Goal: Use online tool/utility: Utilize a website feature to perform a specific function

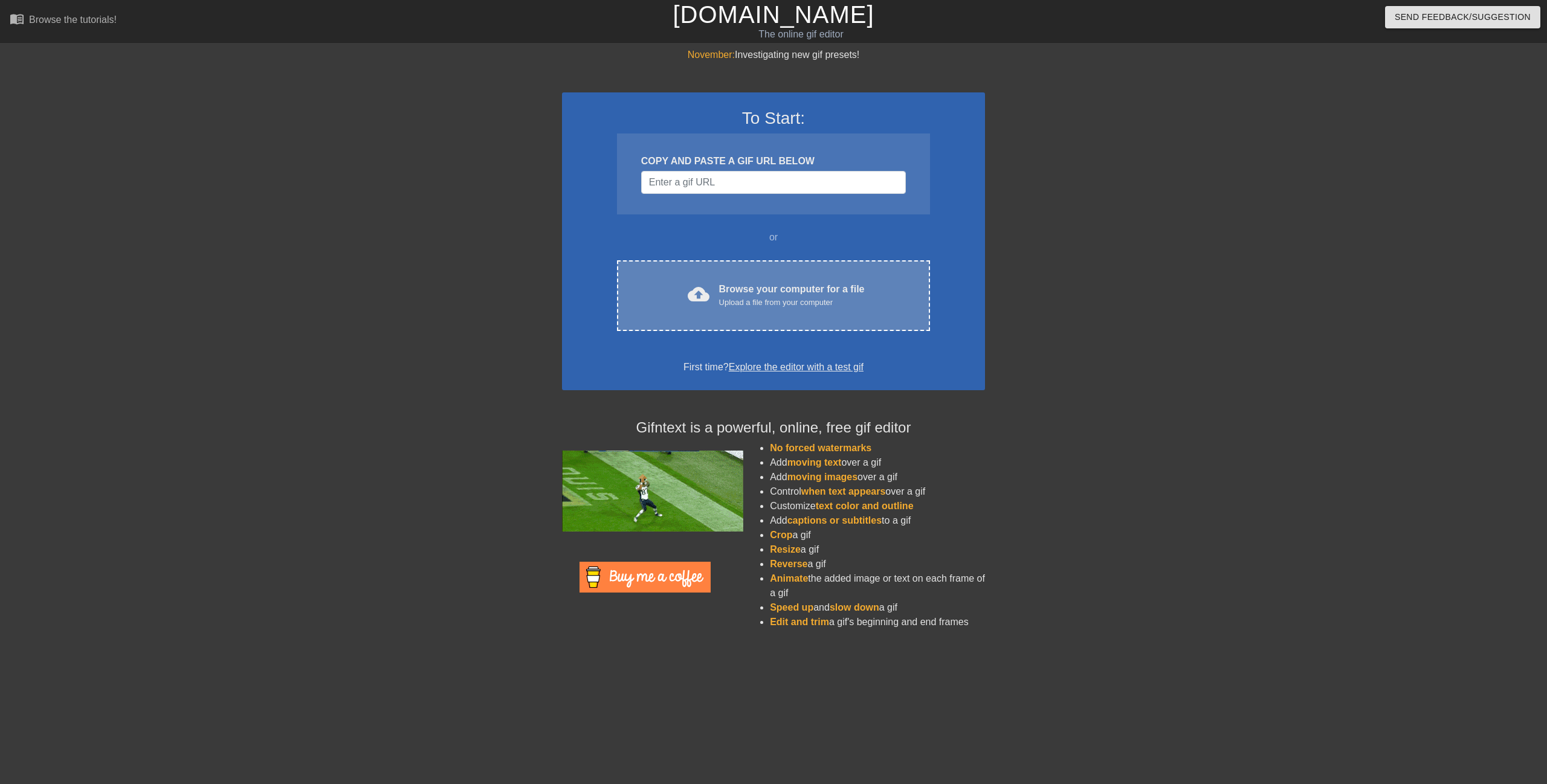
click at [738, 304] on div "Upload a file from your computer" at bounding box center [792, 302] width 146 height 12
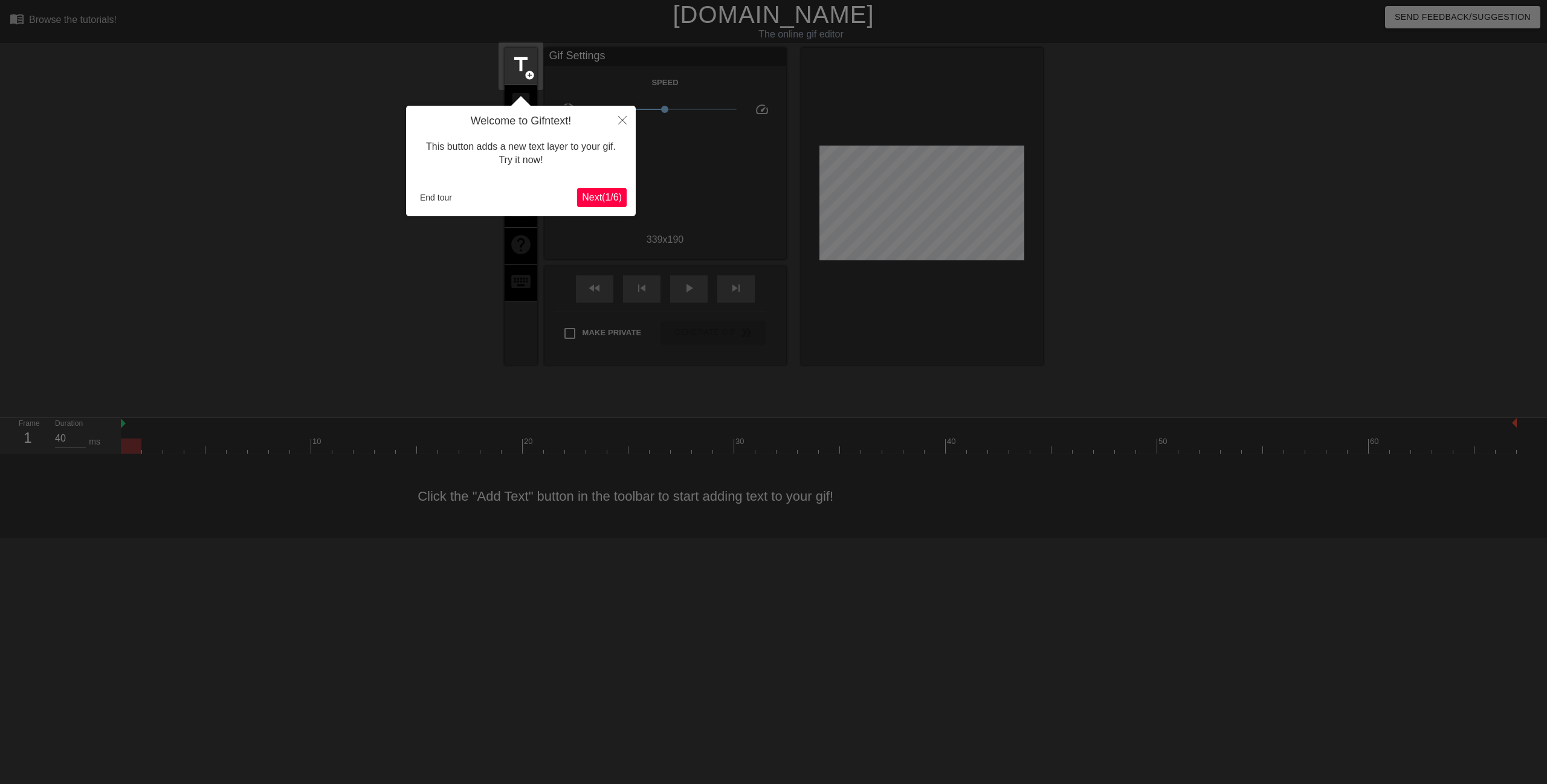
click at [587, 194] on span "Next ( 1 / 6 )" at bounding box center [602, 197] width 40 height 10
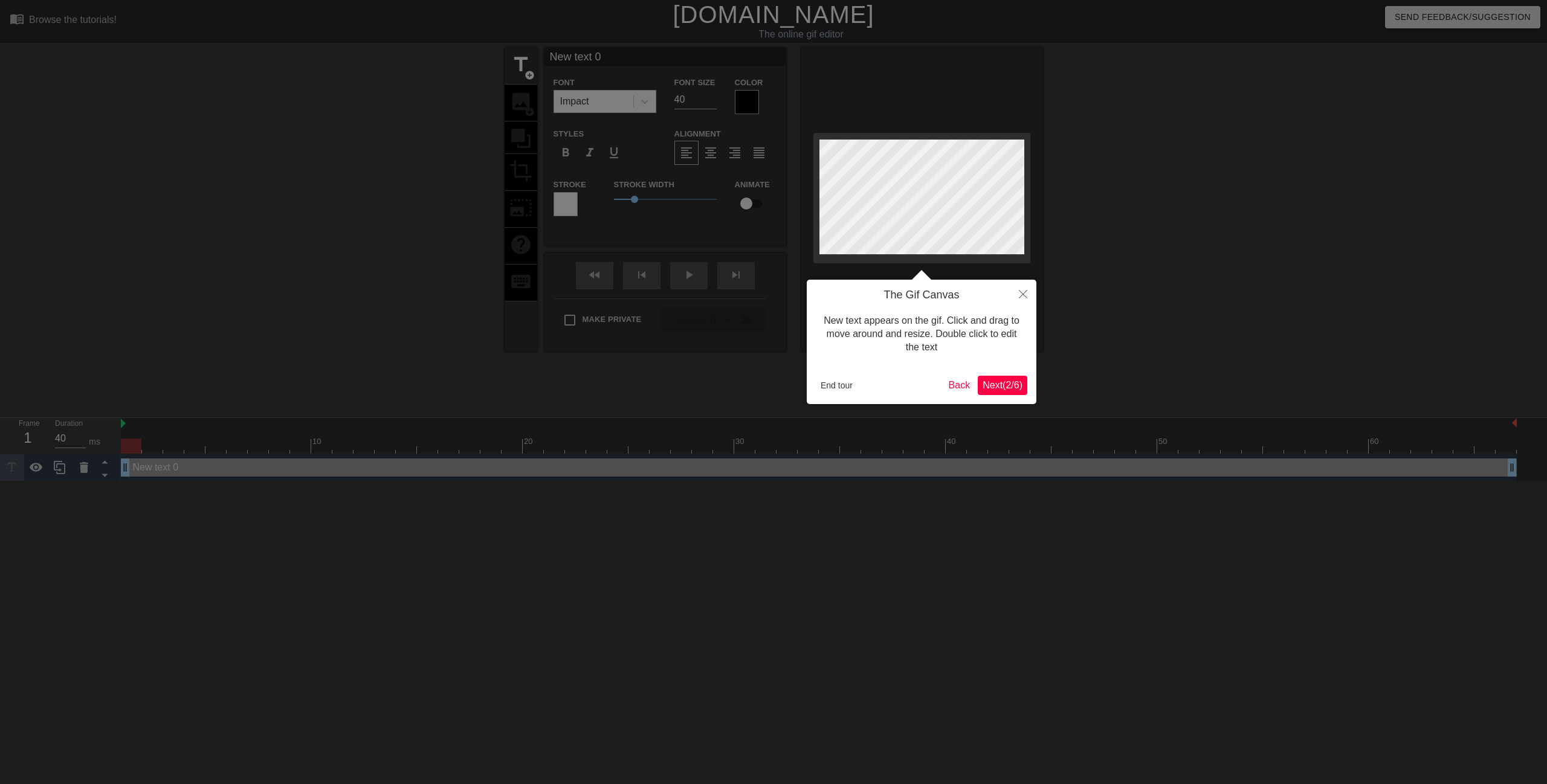
click at [1007, 387] on span "Next ( 2 / 6 )" at bounding box center [1002, 385] width 40 height 10
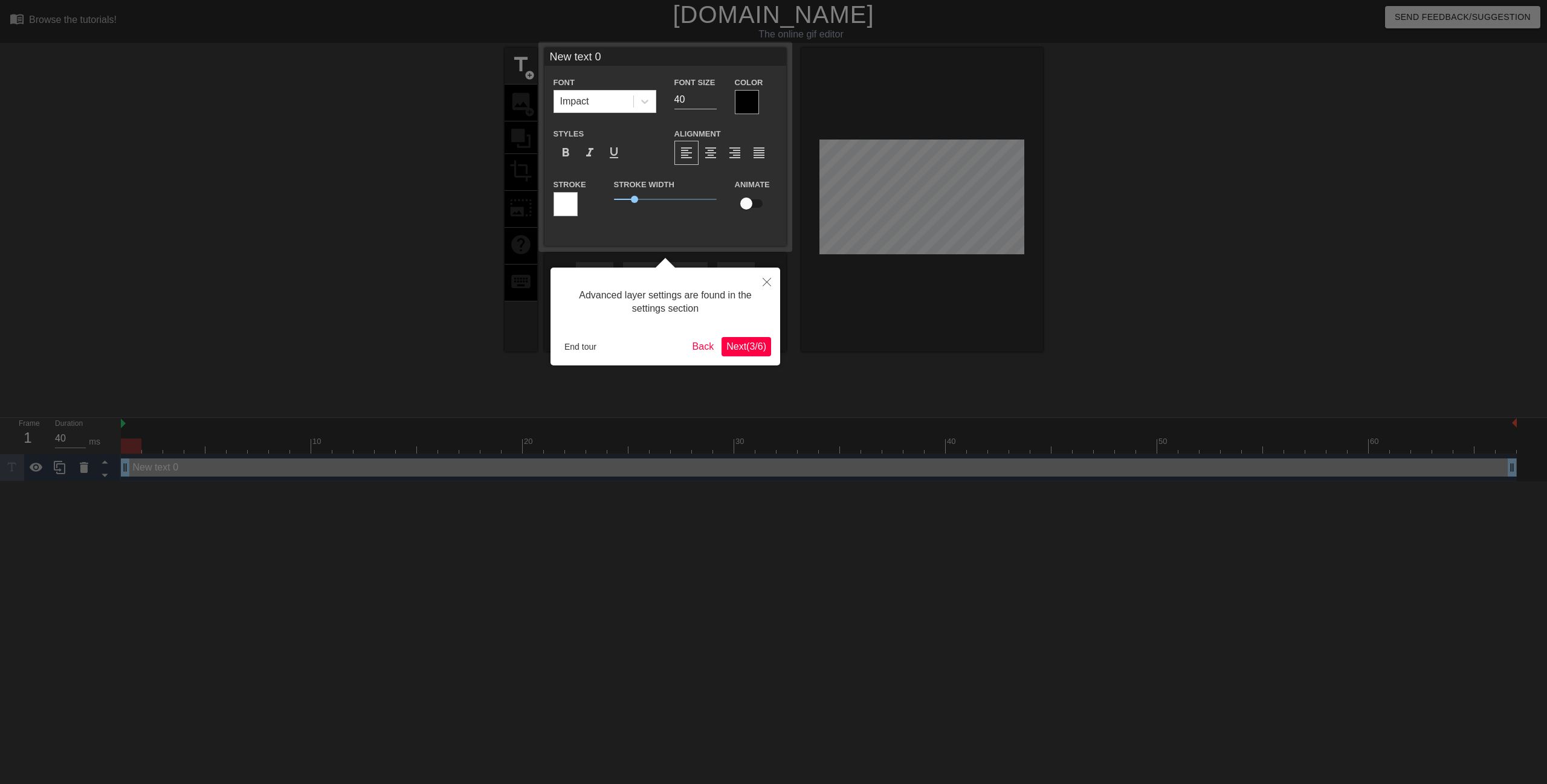
click at [749, 348] on span "Next ( 3 / 6 )" at bounding box center [746, 347] width 40 height 10
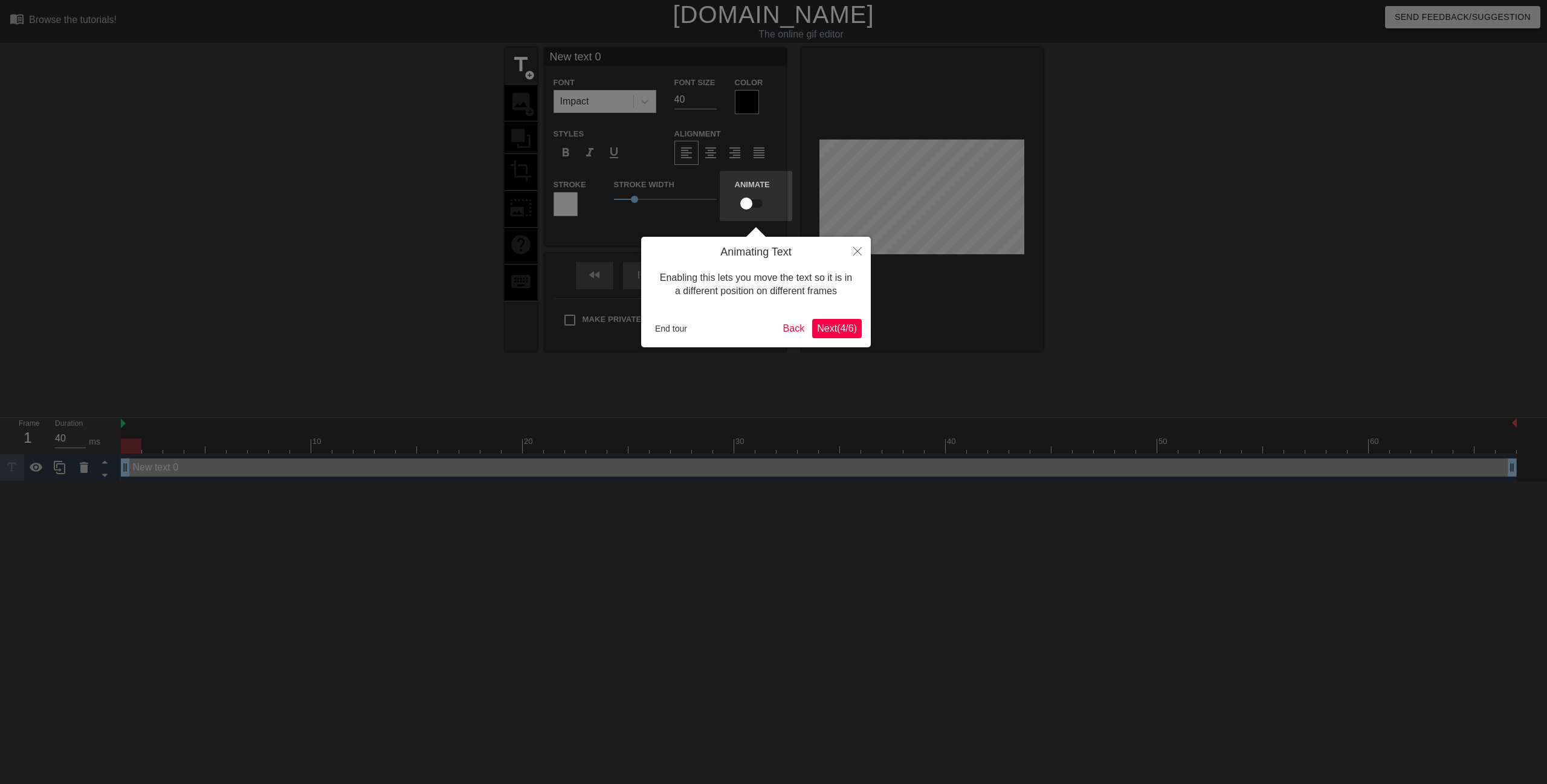
click at [835, 329] on span "Next ( 4 / 6 )" at bounding box center [837, 329] width 40 height 10
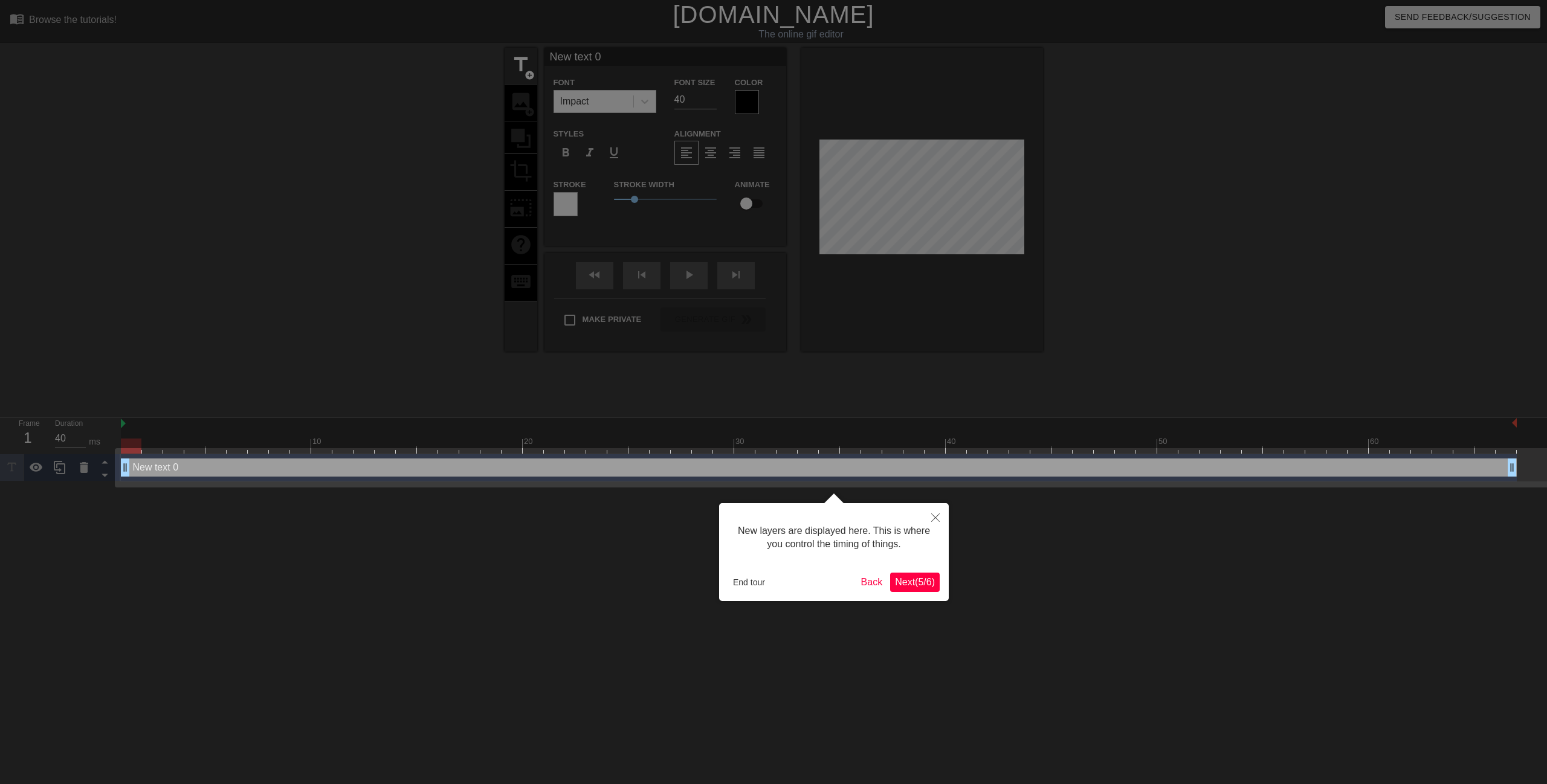
click at [908, 586] on span "Next ( 5 / 6 )" at bounding box center [915, 582] width 40 height 10
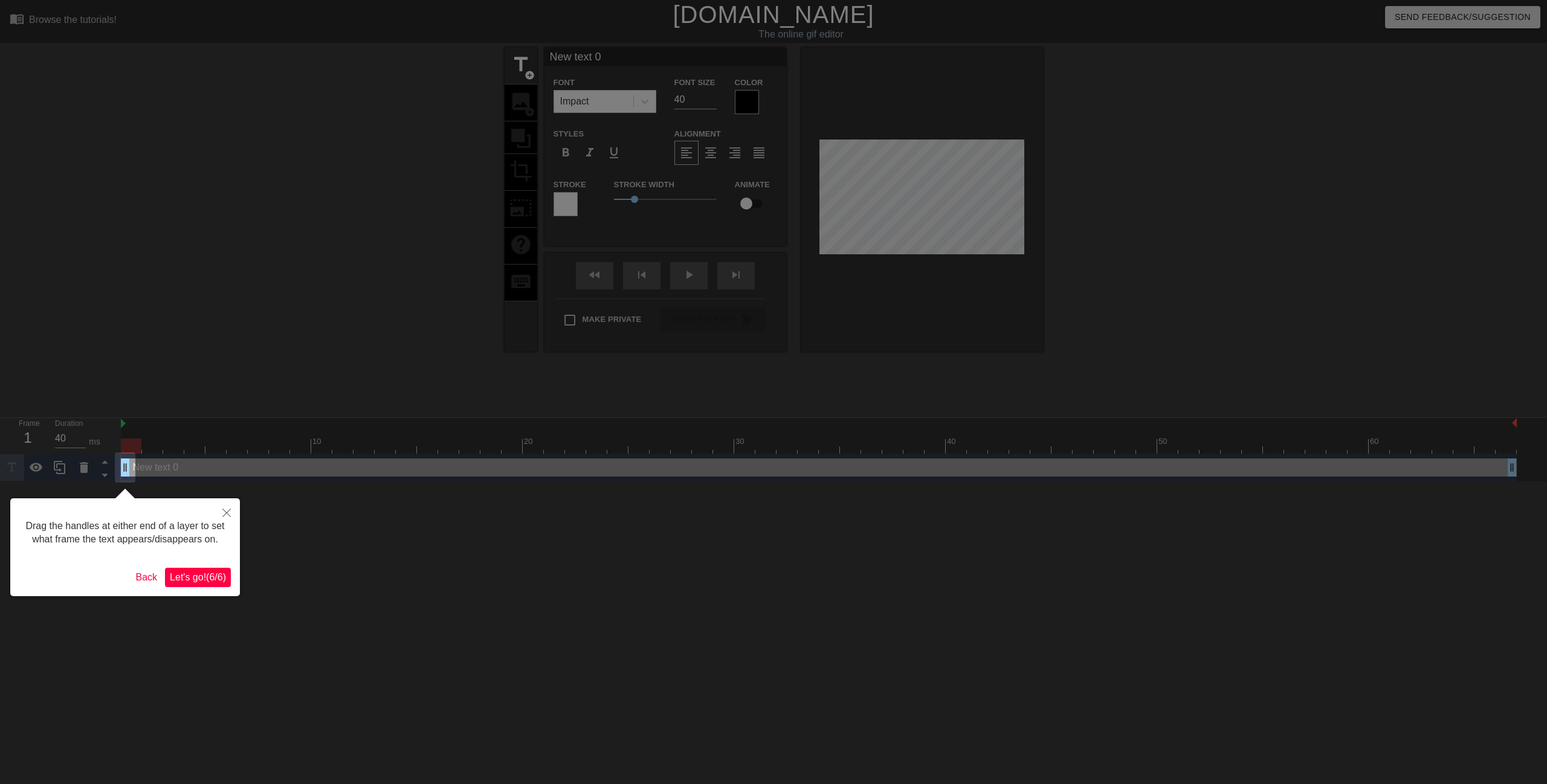
click at [210, 579] on span "Let's go! ( 6 / 6 )" at bounding box center [197, 577] width 56 height 10
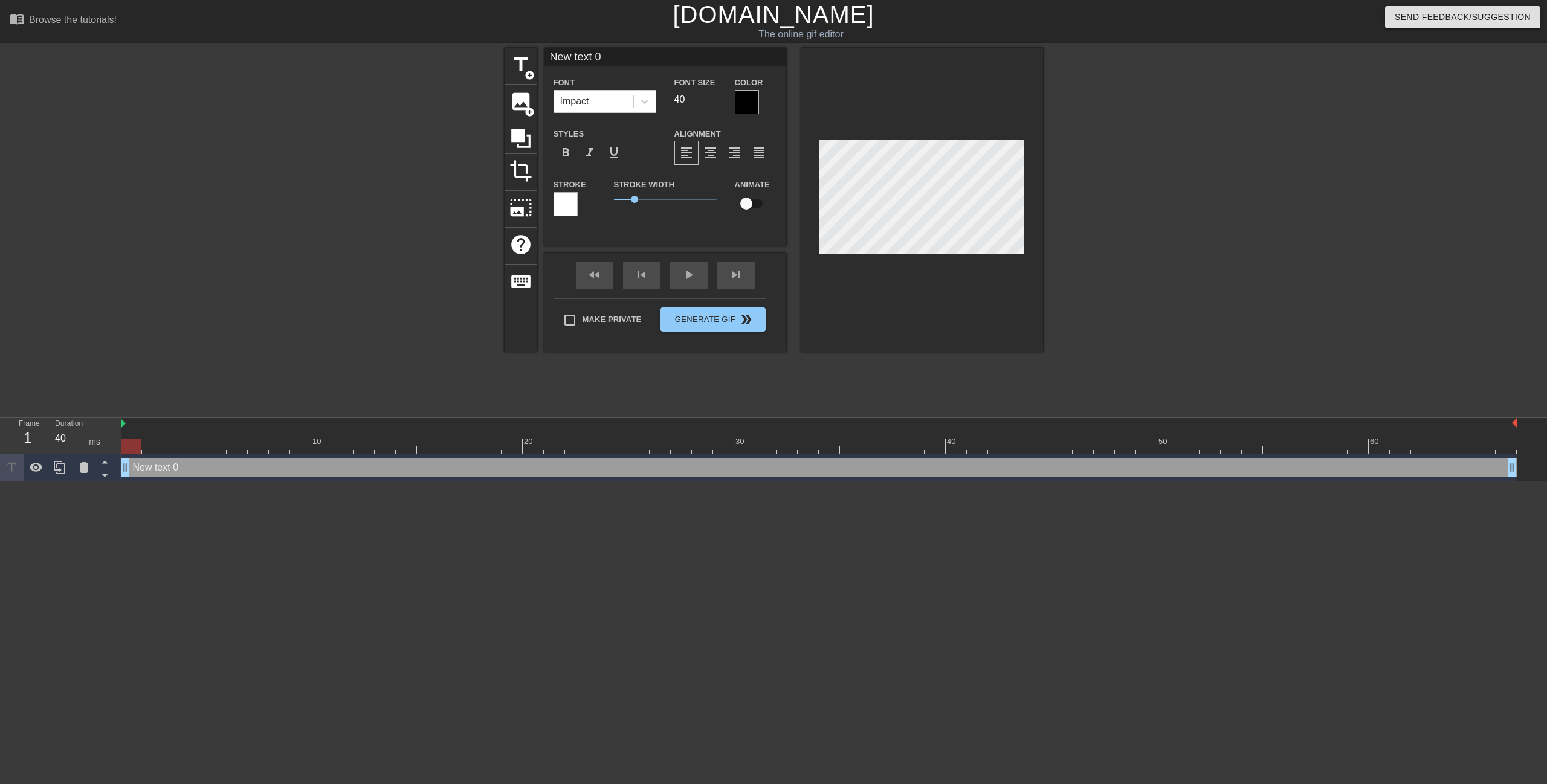
click at [923, 102] on div at bounding box center [923, 200] width 242 height 304
click at [514, 206] on span "photo_size_select_large" at bounding box center [521, 208] width 23 height 23
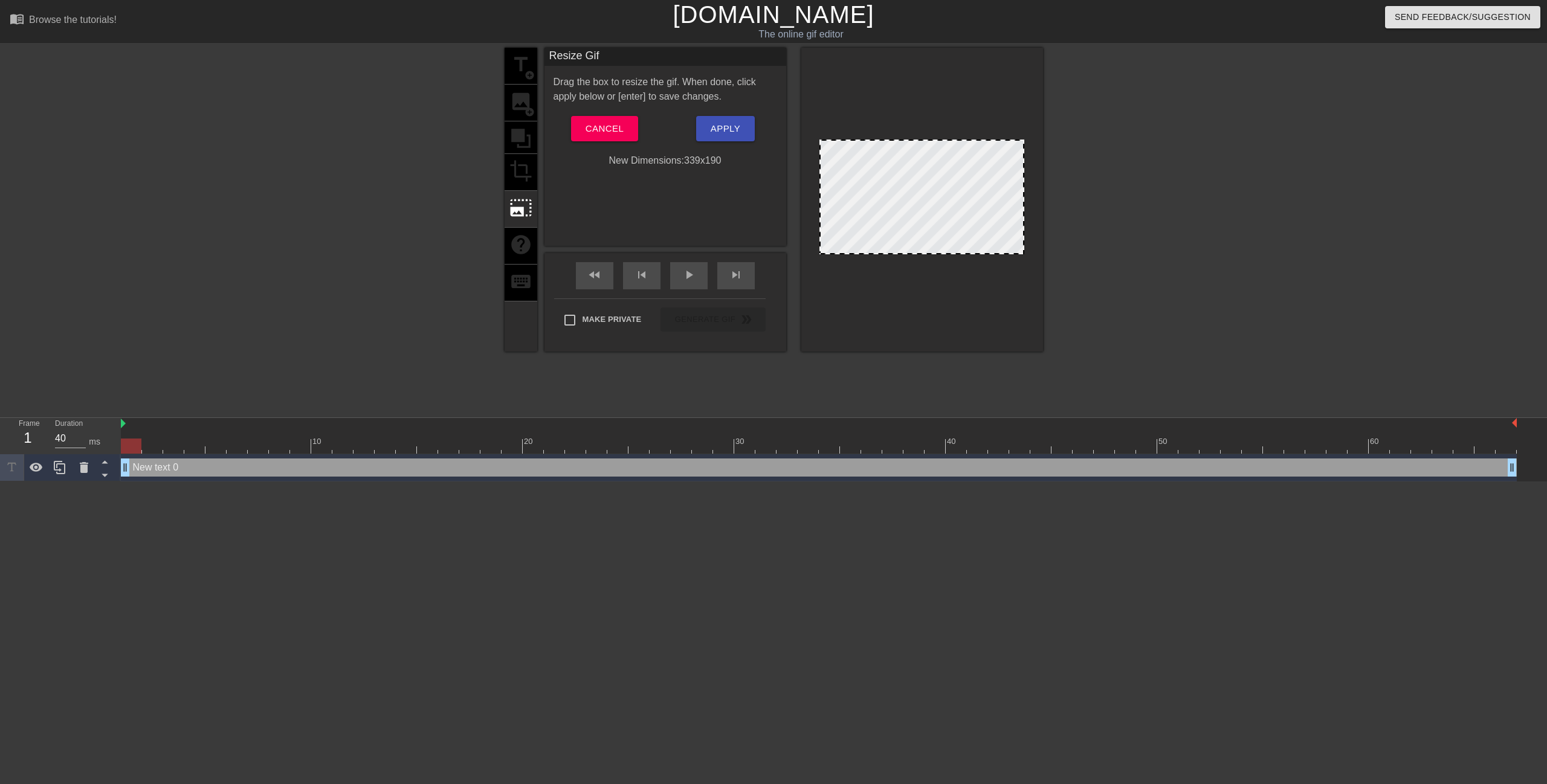
drag, startPoint x: 715, startPoint y: 162, endPoint x: 731, endPoint y: 159, distance: 16.3
click at [731, 159] on div "New Dimensions: 339 x 190" at bounding box center [665, 161] width 242 height 15
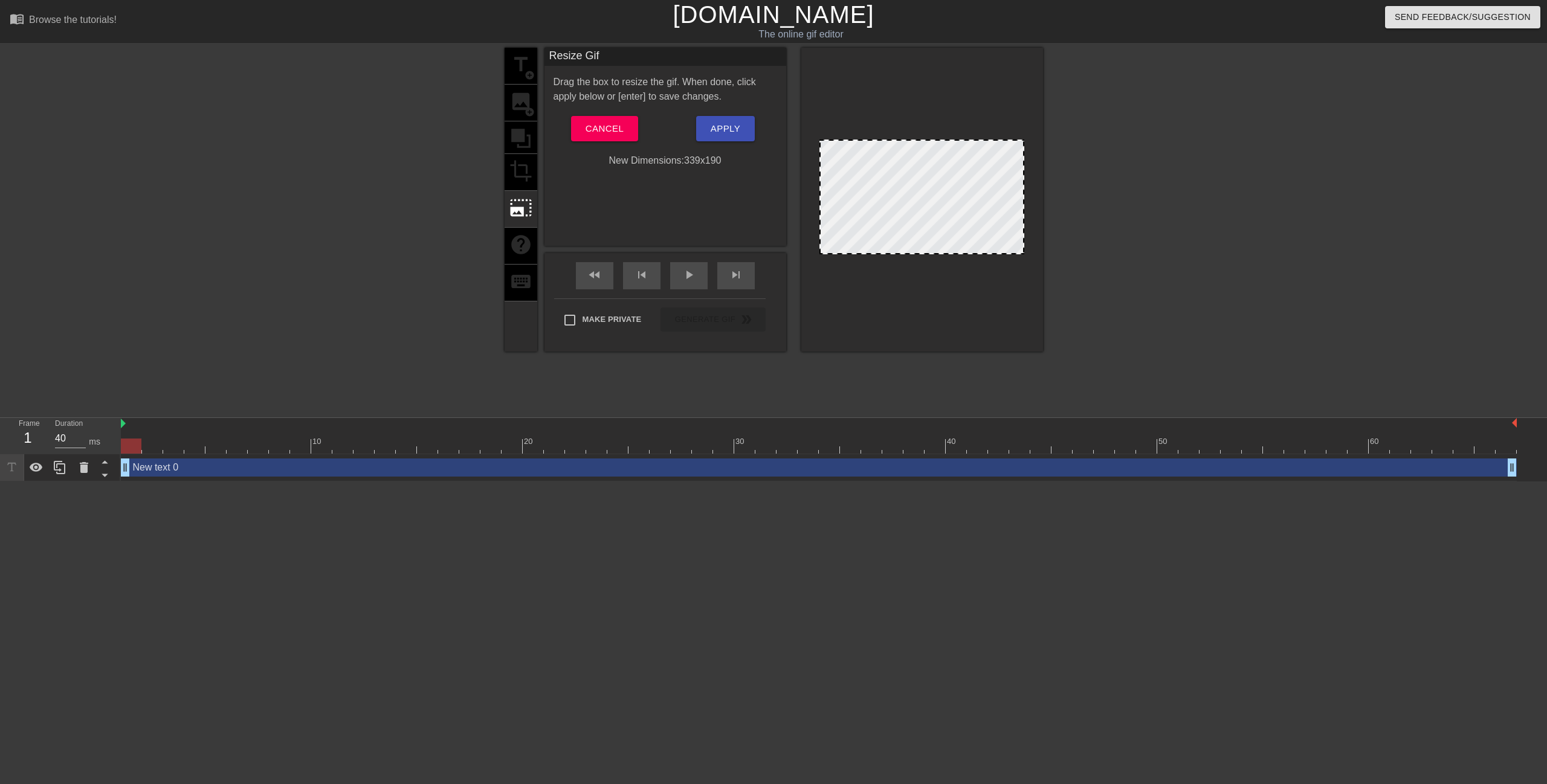
drag, startPoint x: 1024, startPoint y: 183, endPoint x: 1046, endPoint y: 181, distance: 22.1
click at [1046, 181] on div "title add_circle image add_circle crop photo_size_select_large help keyboard Re…" at bounding box center [773, 230] width 1547 height 363
drag, startPoint x: 940, startPoint y: 251, endPoint x: 945, endPoint y: 297, distance: 46.3
click at [945, 297] on div at bounding box center [923, 200] width 242 height 304
drag, startPoint x: 946, startPoint y: 253, endPoint x: 984, endPoint y: 333, distance: 88.6
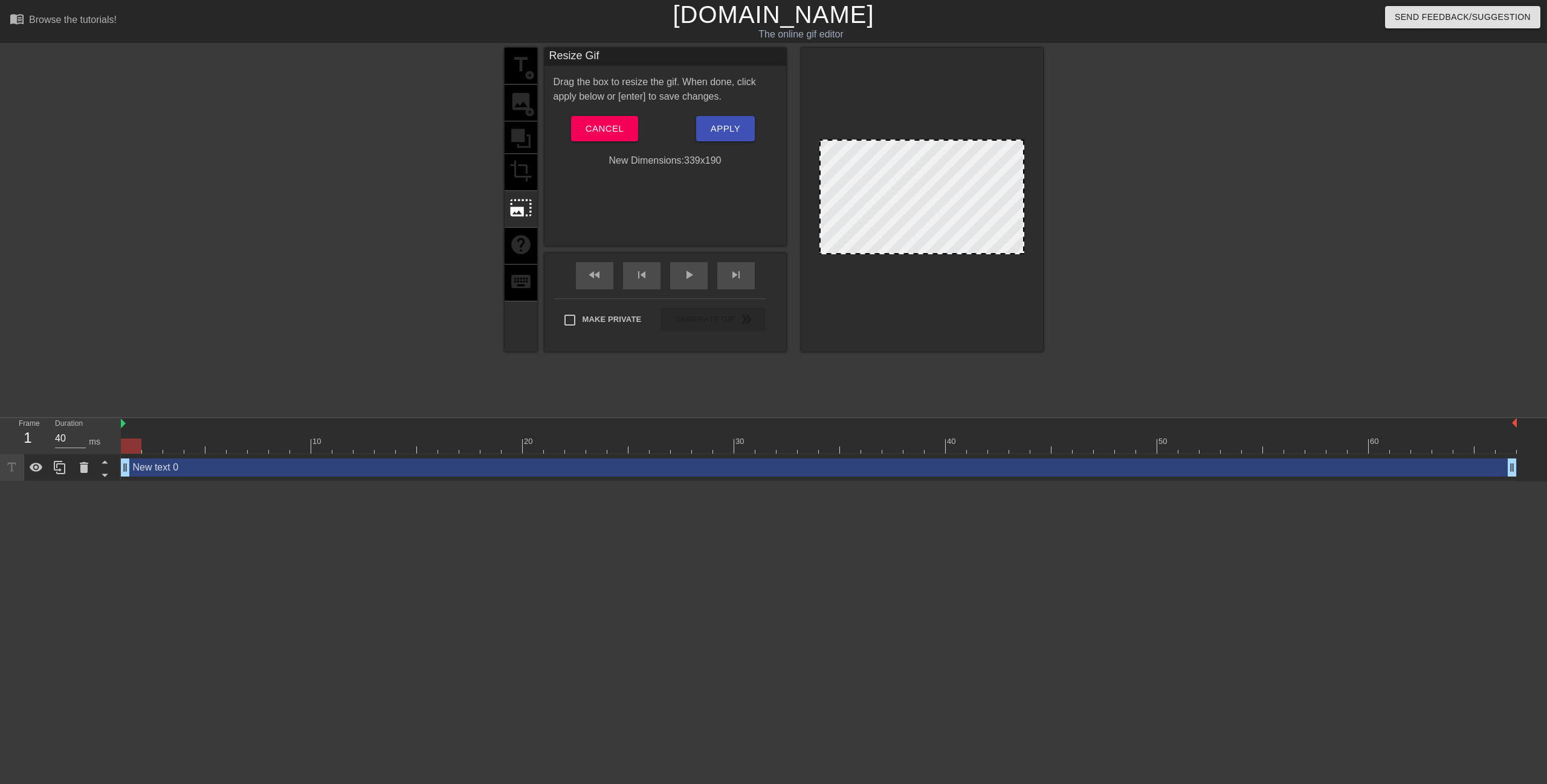
click at [984, 333] on div at bounding box center [923, 200] width 242 height 304
click at [602, 130] on span "Cancel" at bounding box center [605, 129] width 38 height 16
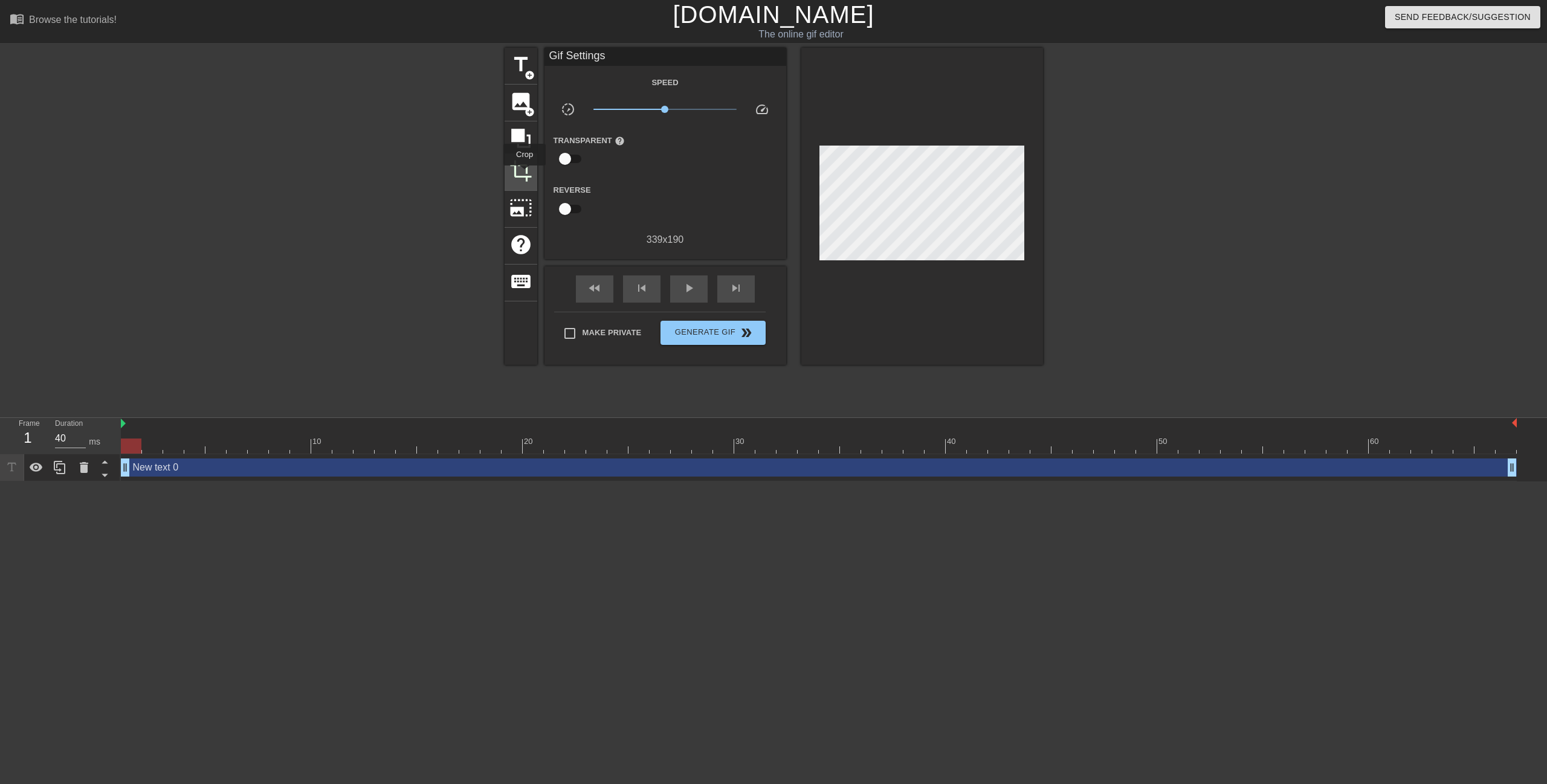
click at [525, 174] on span "crop" at bounding box center [521, 171] width 23 height 23
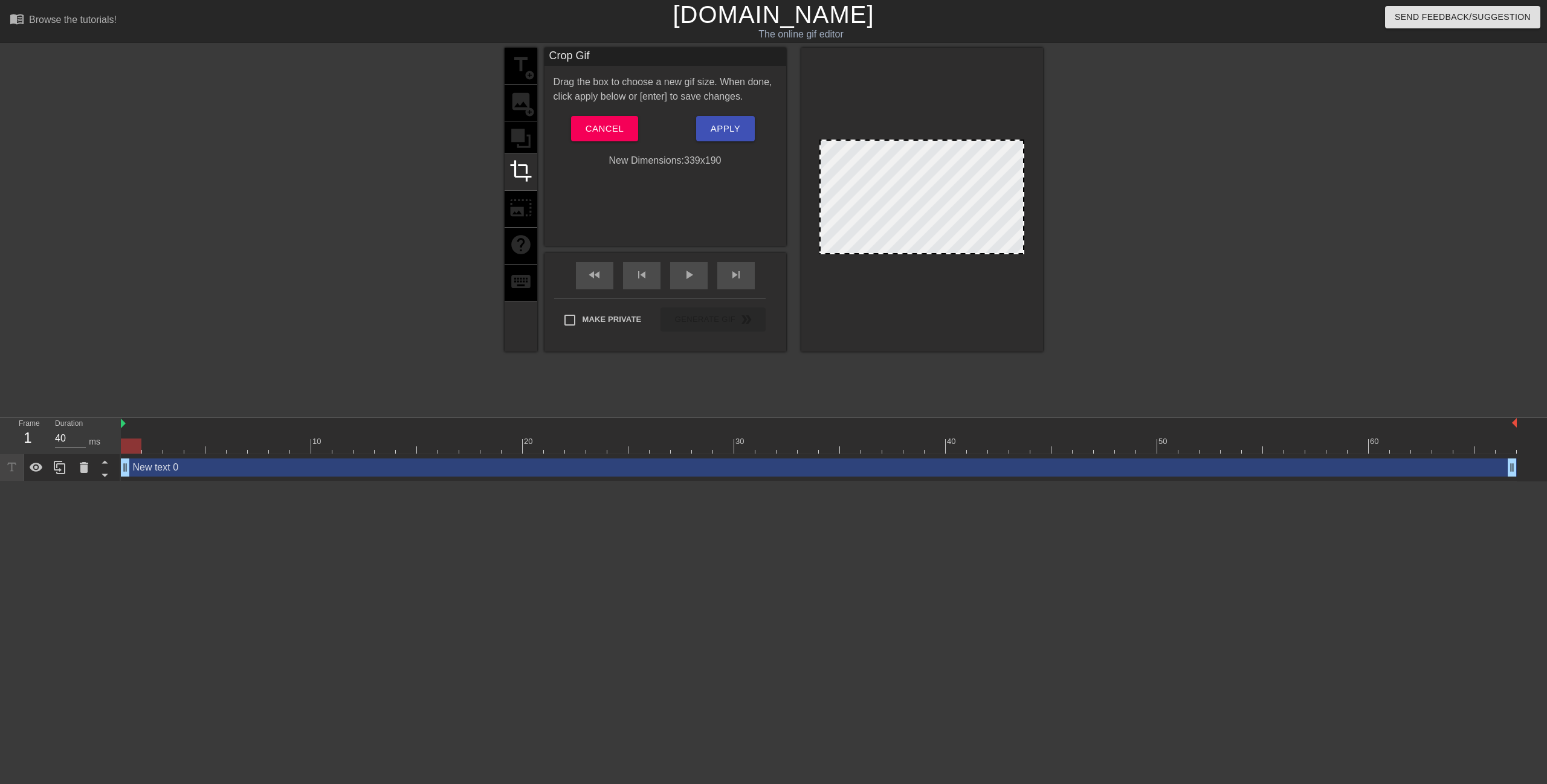
drag, startPoint x: 1022, startPoint y: 186, endPoint x: 1116, endPoint y: 189, distance: 94.0
click at [1116, 189] on div "title add_circle image add_circle crop photo_size_select_large help keyboard Cr…" at bounding box center [773, 230] width 1547 height 363
drag, startPoint x: 1024, startPoint y: 189, endPoint x: 1154, endPoint y: 183, distance: 130.1
click at [1155, 183] on div "title add_circle image add_circle crop photo_size_select_large help keyboard Cr…" at bounding box center [773, 230] width 1547 height 363
click at [583, 135] on button "Cancel" at bounding box center [605, 128] width 67 height 26
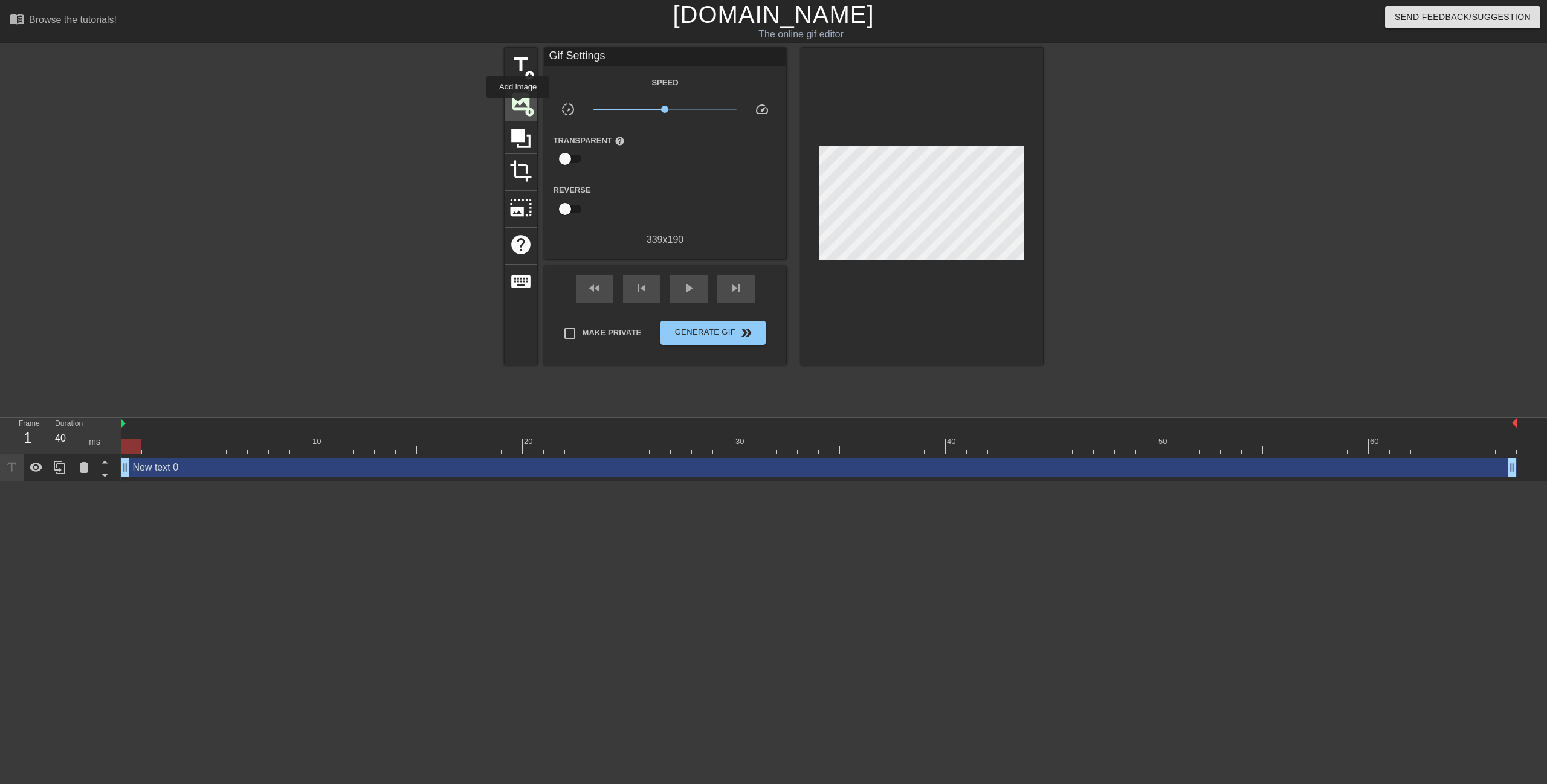
click at [518, 106] on span "image" at bounding box center [521, 102] width 23 height 23
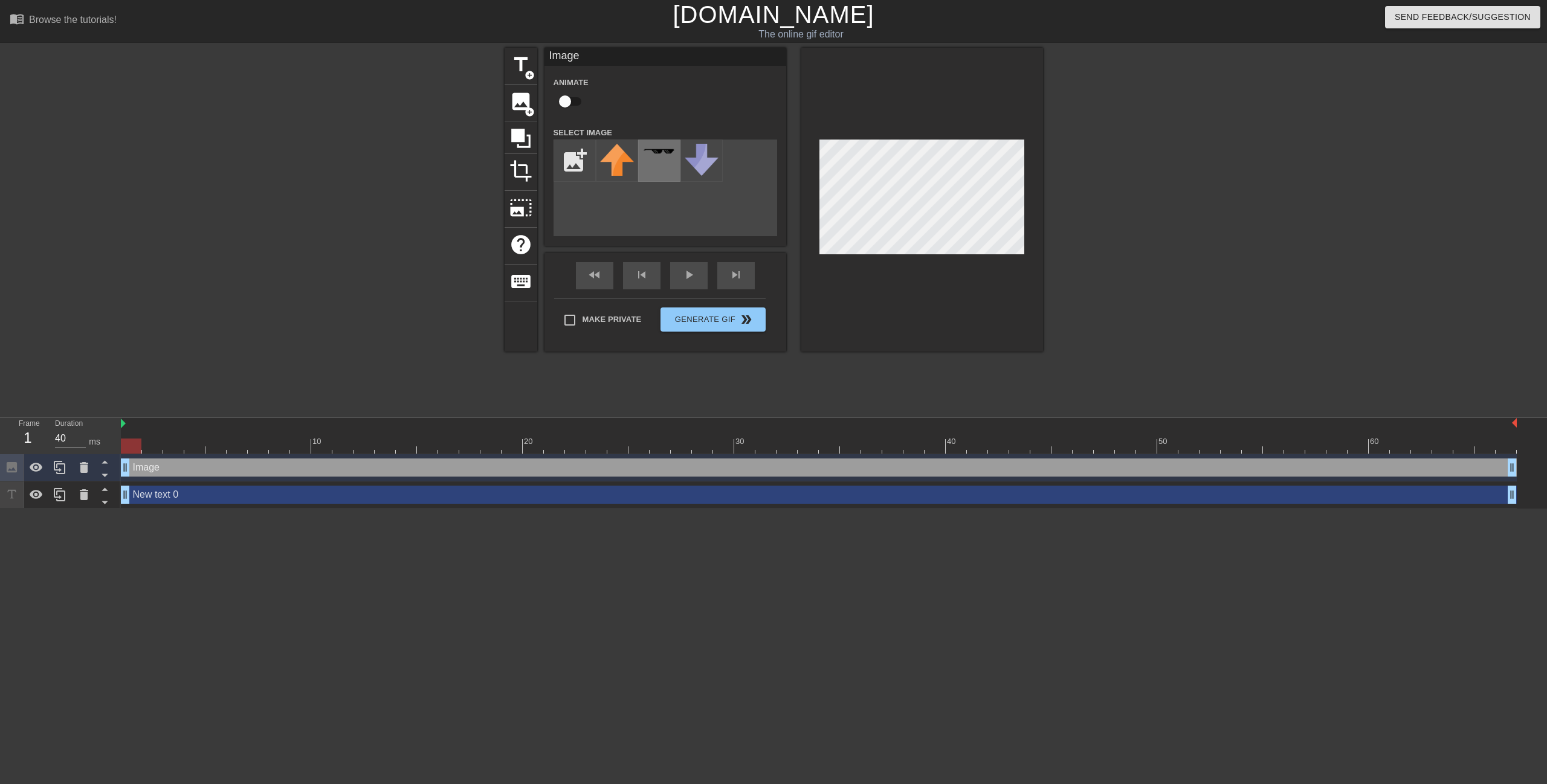
click at [654, 162] on div at bounding box center [659, 161] width 42 height 42
click at [951, 306] on div at bounding box center [923, 200] width 242 height 304
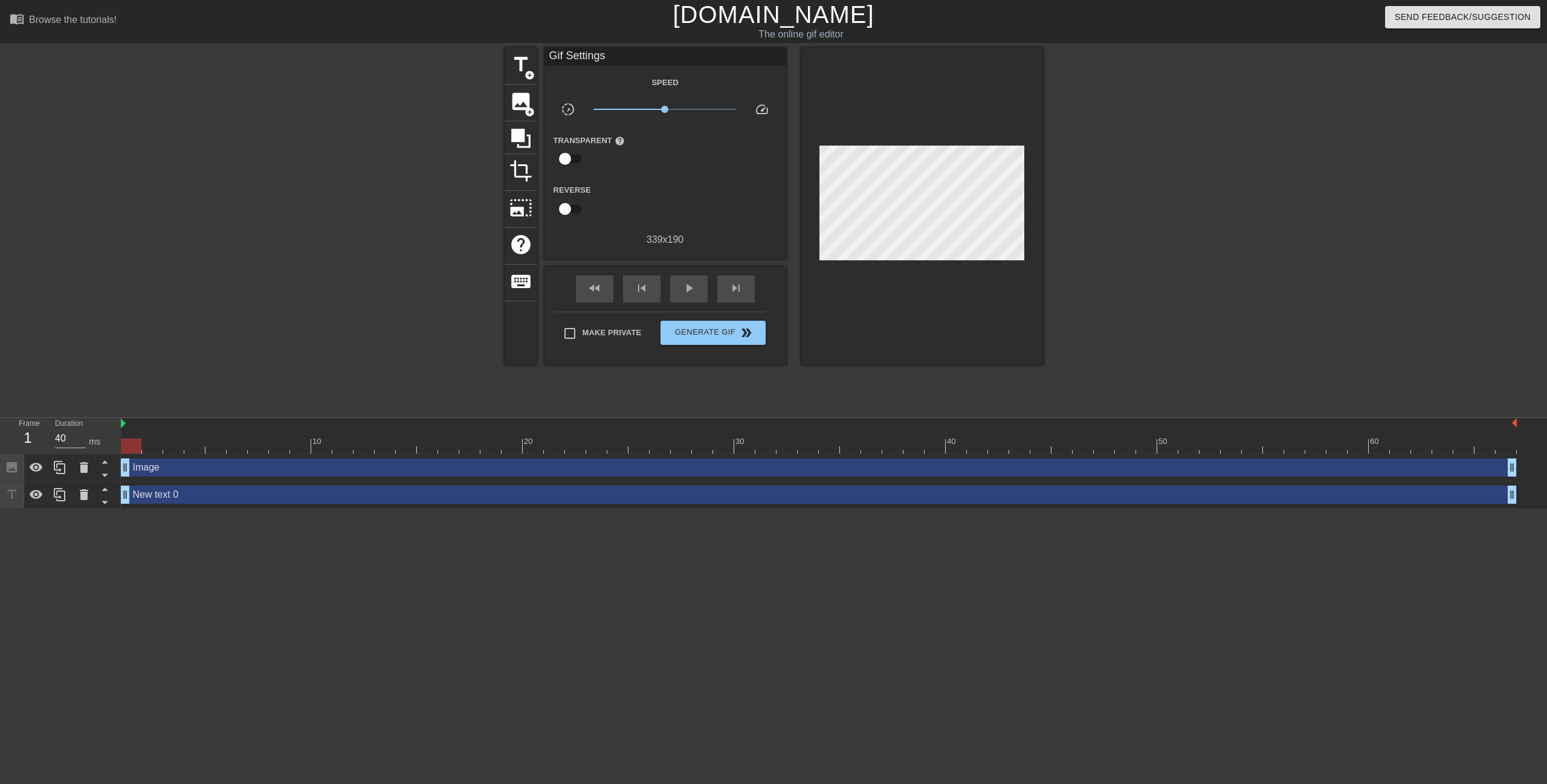
drag, startPoint x: 931, startPoint y: 405, endPoint x: 923, endPoint y: 345, distance: 60.5
click at [931, 402] on div "title add_circle image add_circle crop photo_size_select_large help keyboard Gi…" at bounding box center [773, 230] width 538 height 363
click at [79, 466] on icon at bounding box center [84, 468] width 15 height 15
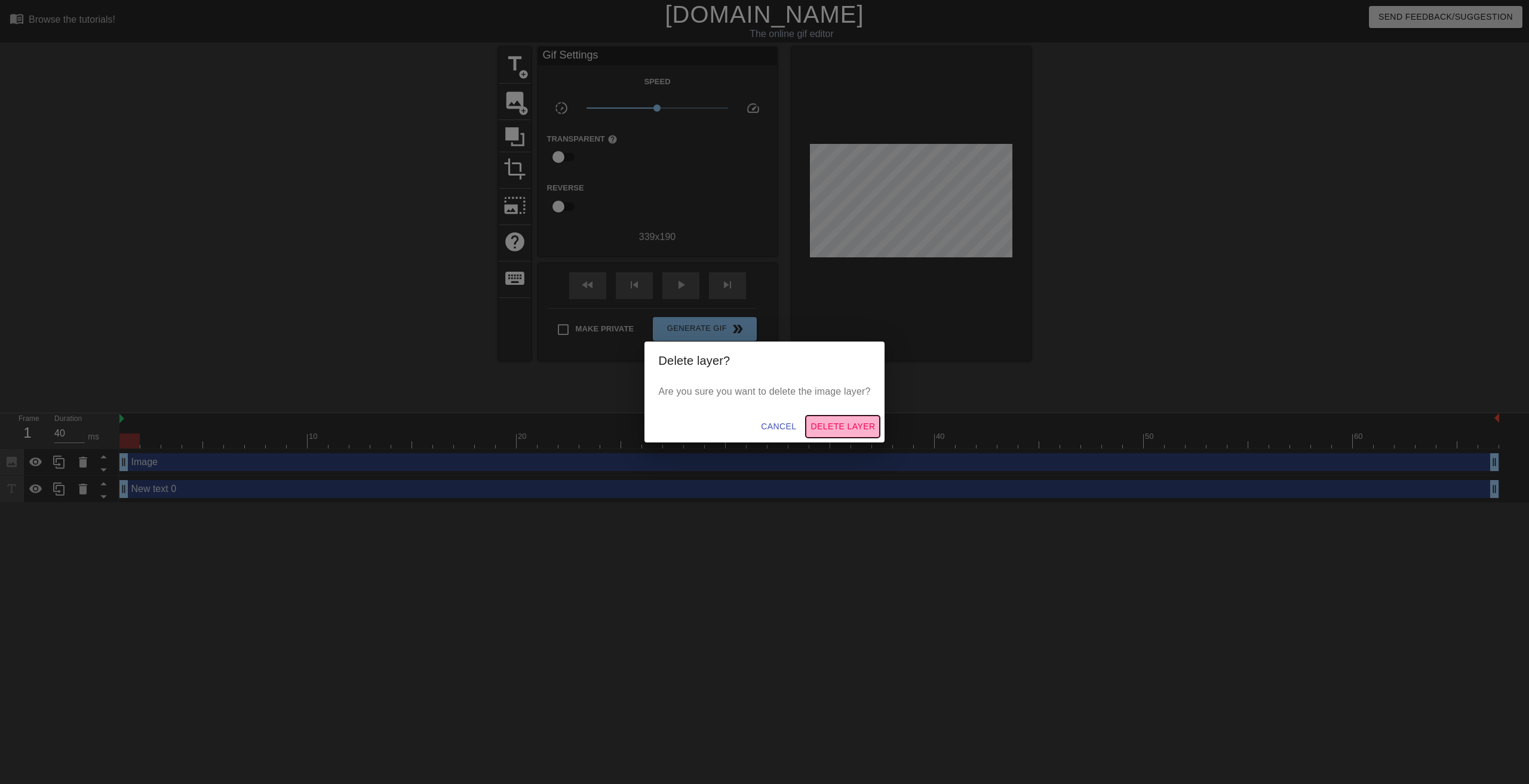
click at [844, 423] on span "Delete Layer" at bounding box center [843, 426] width 65 height 15
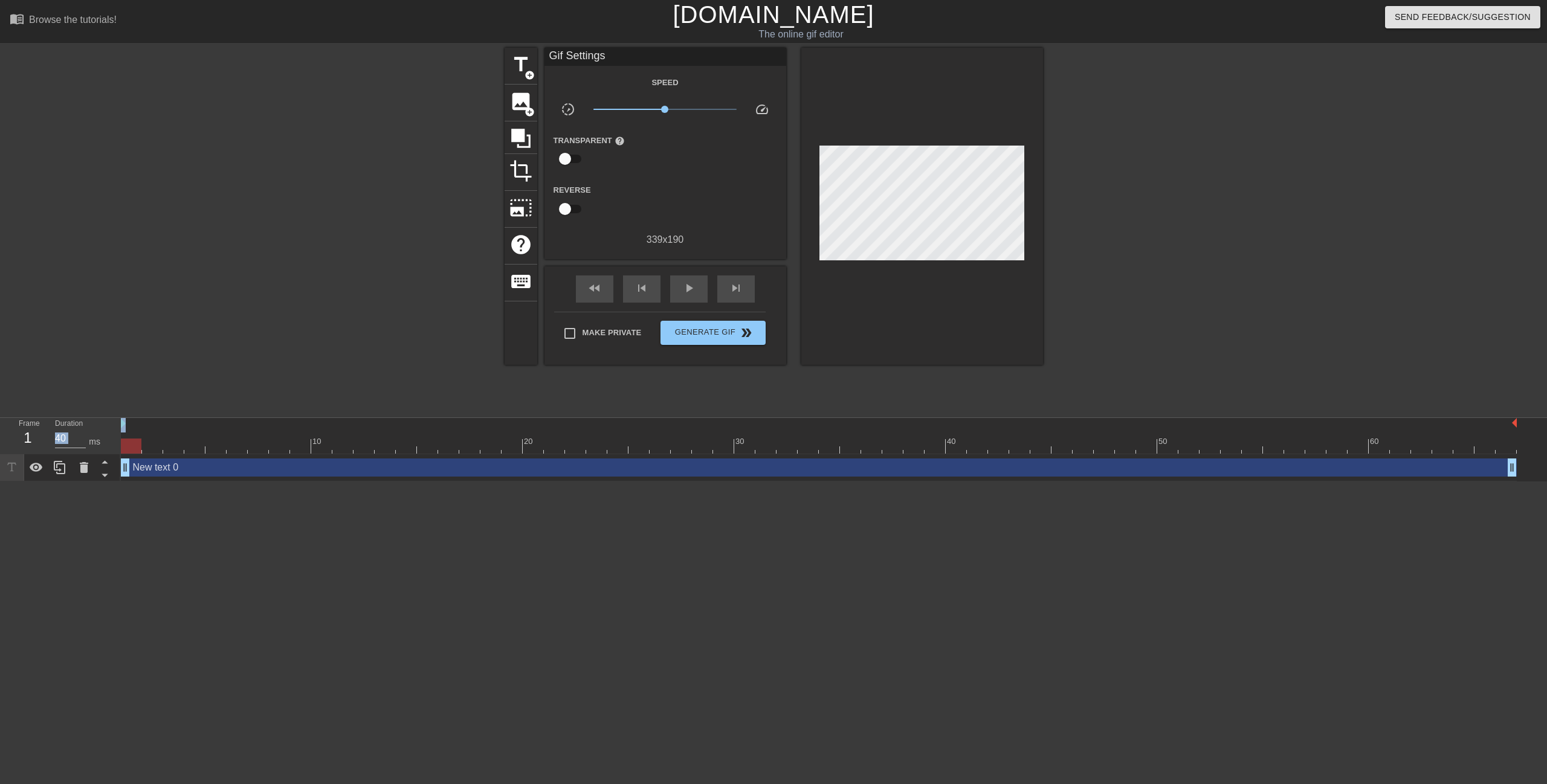
drag, startPoint x: 1047, startPoint y: 129, endPoint x: 1168, endPoint y: 129, distance: 121.0
click at [1140, 130] on div "title add_circle image add_circle crop photo_size_select_large help keyboard Gi…" at bounding box center [773, 230] width 1547 height 363
click at [520, 68] on span "title" at bounding box center [521, 65] width 23 height 23
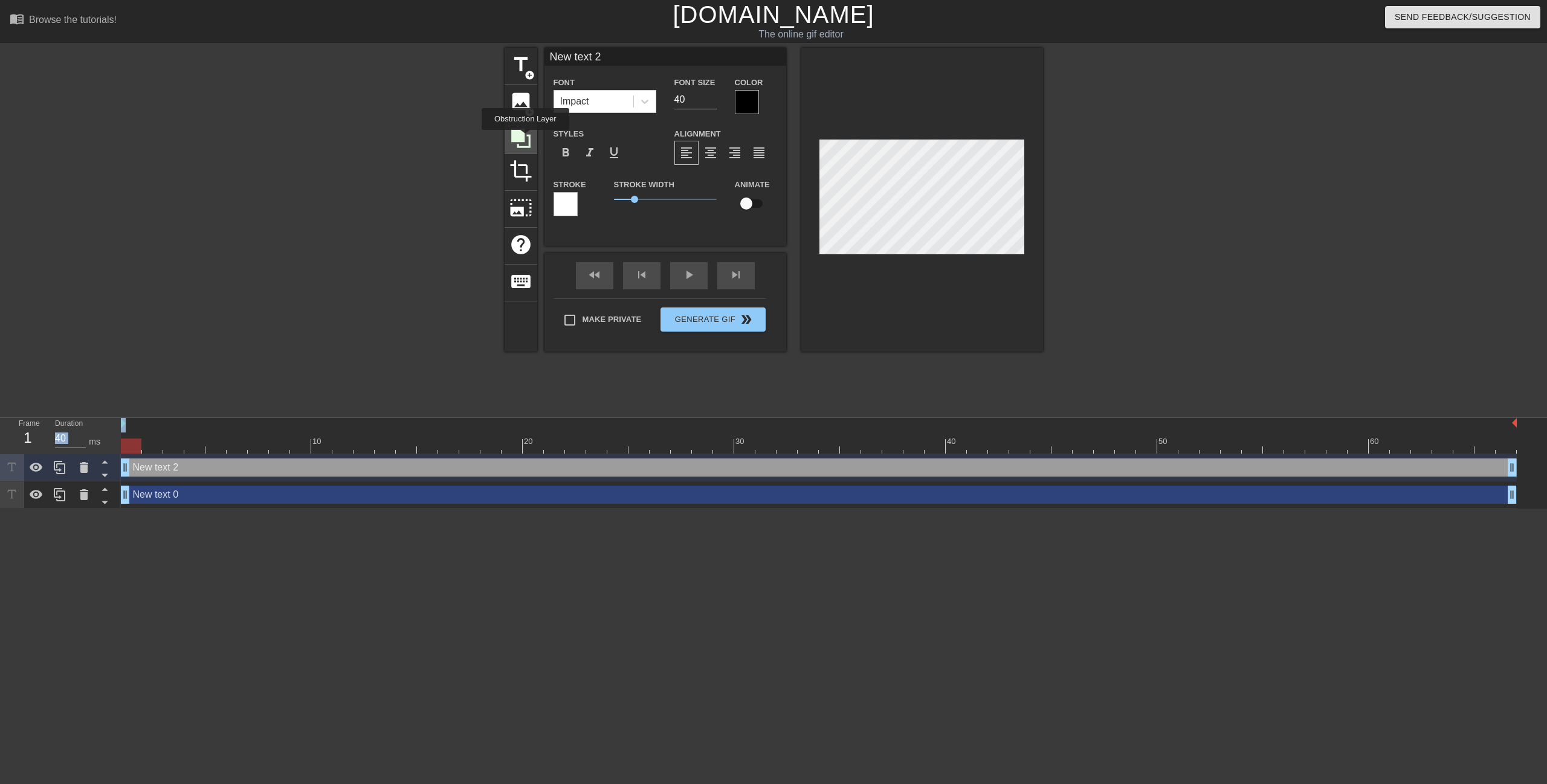
click at [525, 138] on icon at bounding box center [521, 138] width 23 height 23
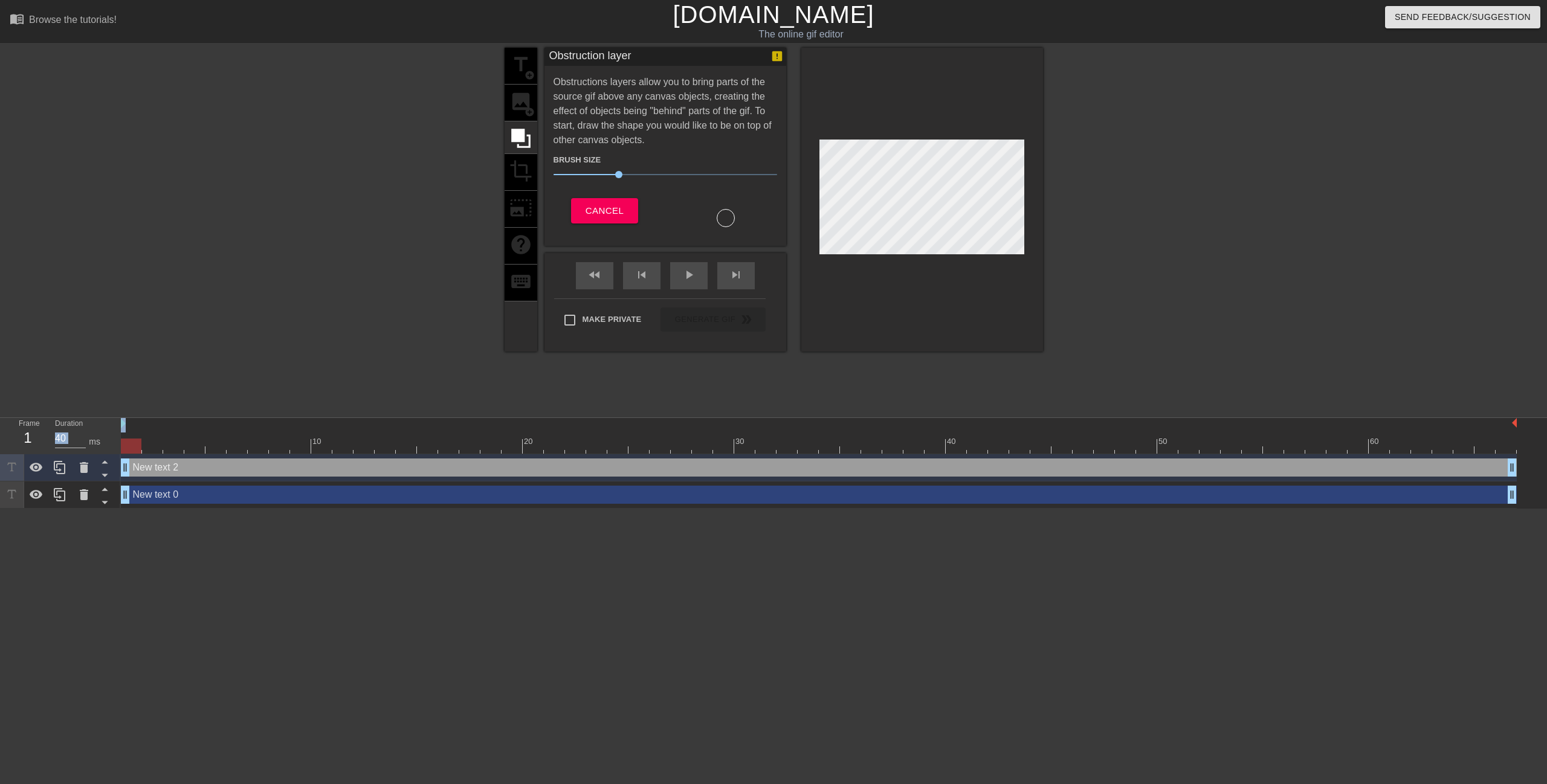
click at [523, 172] on div "title add_circle image add_circle crop photo_size_select_large help keyboard" at bounding box center [520, 200] width 33 height 304
click at [526, 138] on icon at bounding box center [521, 138] width 23 height 23
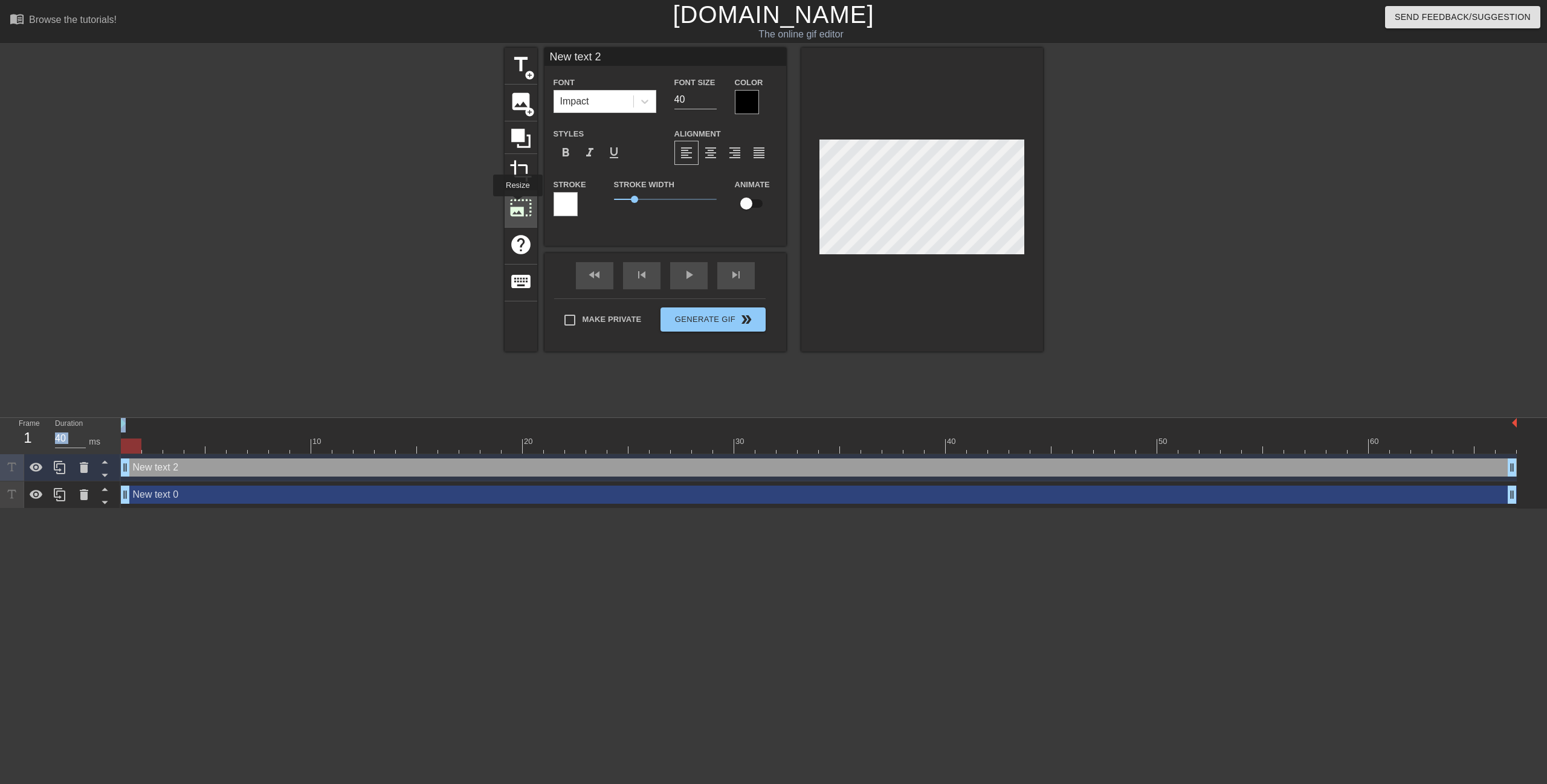
click at [517, 205] on span "photo_size_select_large" at bounding box center [521, 208] width 23 height 23
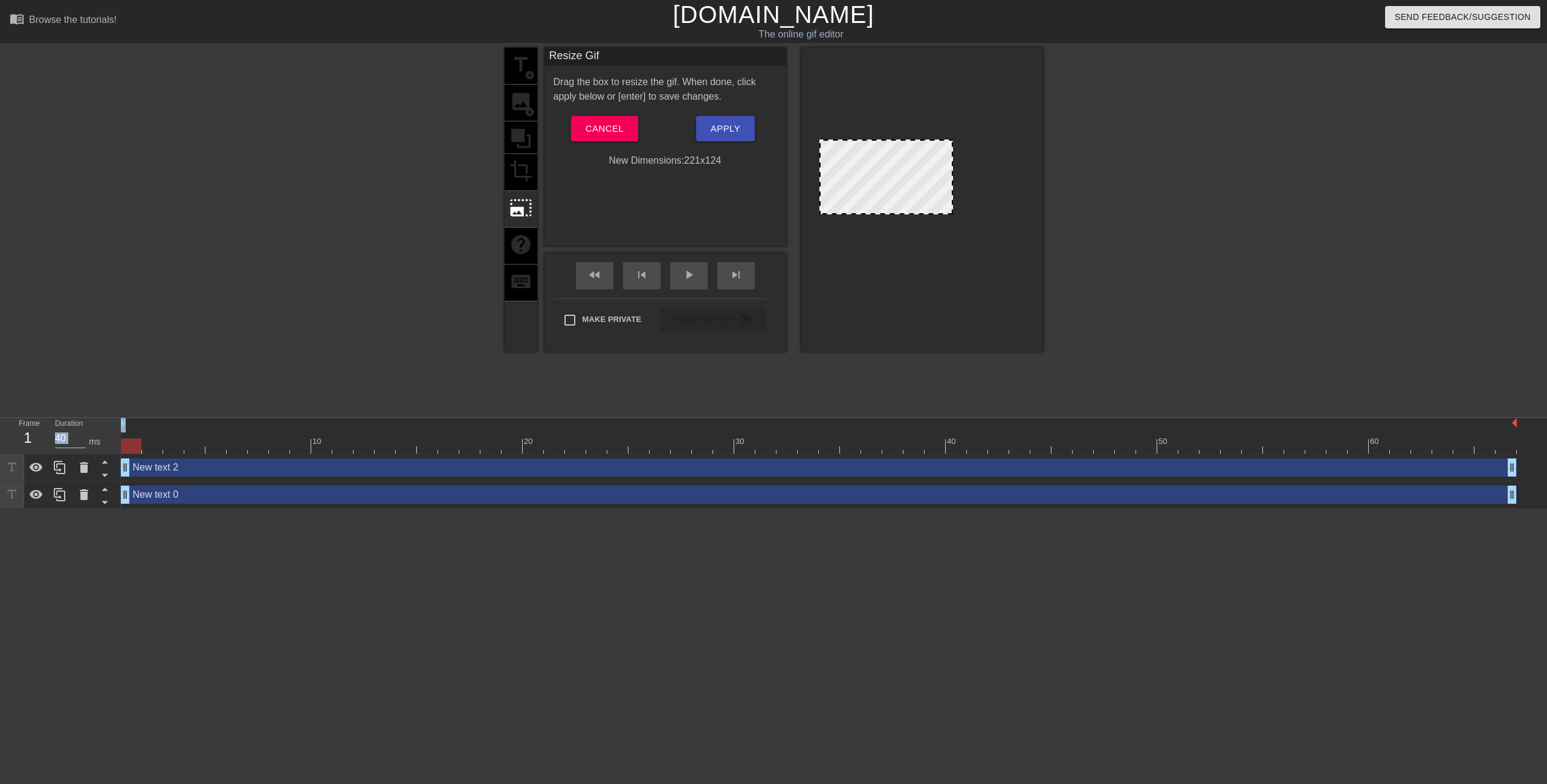
click at [951, 240] on div at bounding box center [922, 197] width 205 height 115
drag, startPoint x: 864, startPoint y: 157, endPoint x: 845, endPoint y: 166, distance: 21.0
click at [845, 166] on div at bounding box center [886, 177] width 133 height 75
click at [1086, 189] on div at bounding box center [1148, 230] width 181 height 363
click at [877, 172] on div at bounding box center [886, 177] width 133 height 75
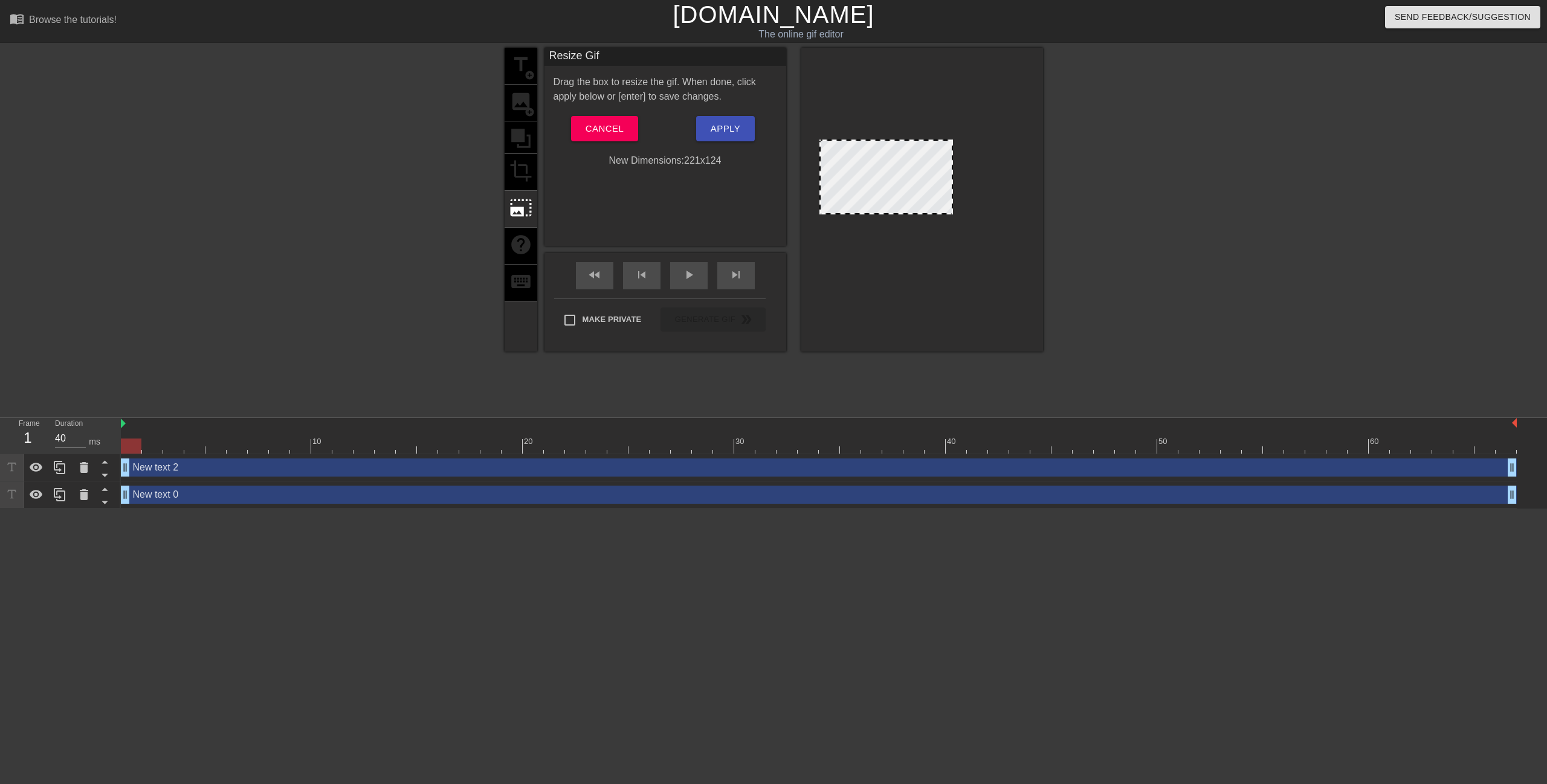
drag, startPoint x: 305, startPoint y: 557, endPoint x: 203, endPoint y: 504, distance: 114.9
click at [302, 509] on html "menu_book Browse the tutorials! [DOMAIN_NAME] The online gif editor Send Feedba…" at bounding box center [773, 254] width 1547 height 509
click at [179, 479] on div "New text 2 drag_handle drag_handle" at bounding box center [819, 468] width 1396 height 27
click at [252, 504] on div "New text 0 drag_handle drag_handle" at bounding box center [819, 495] width 1396 height 27
click at [731, 125] on span "Apply" at bounding box center [725, 129] width 30 height 16
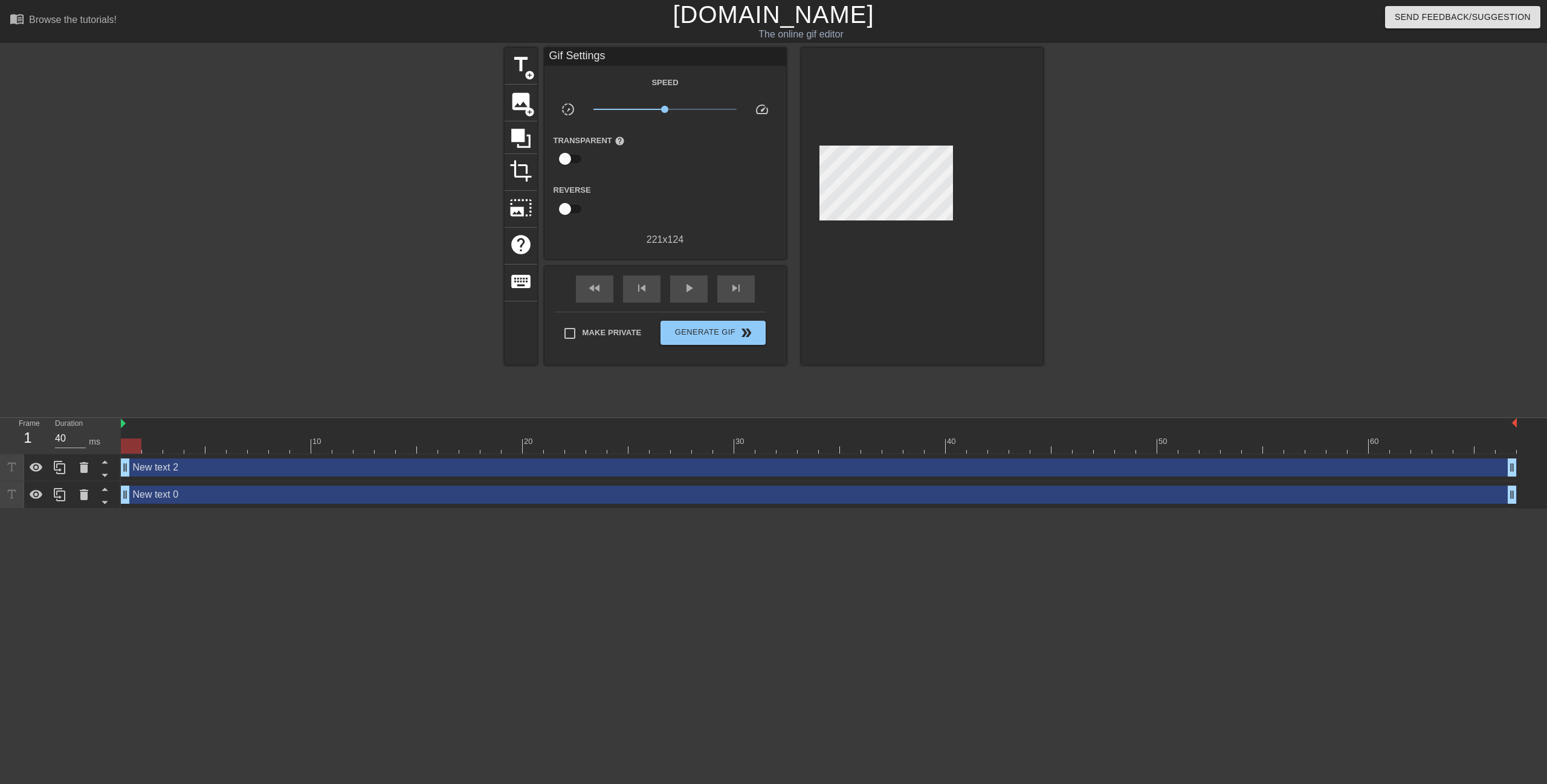
click at [164, 466] on div "New text 2 drag_handle drag_handle" at bounding box center [819, 467] width 1396 height 18
click at [986, 255] on div at bounding box center [923, 206] width 242 height 317
click at [517, 95] on span "image" at bounding box center [521, 102] width 23 height 23
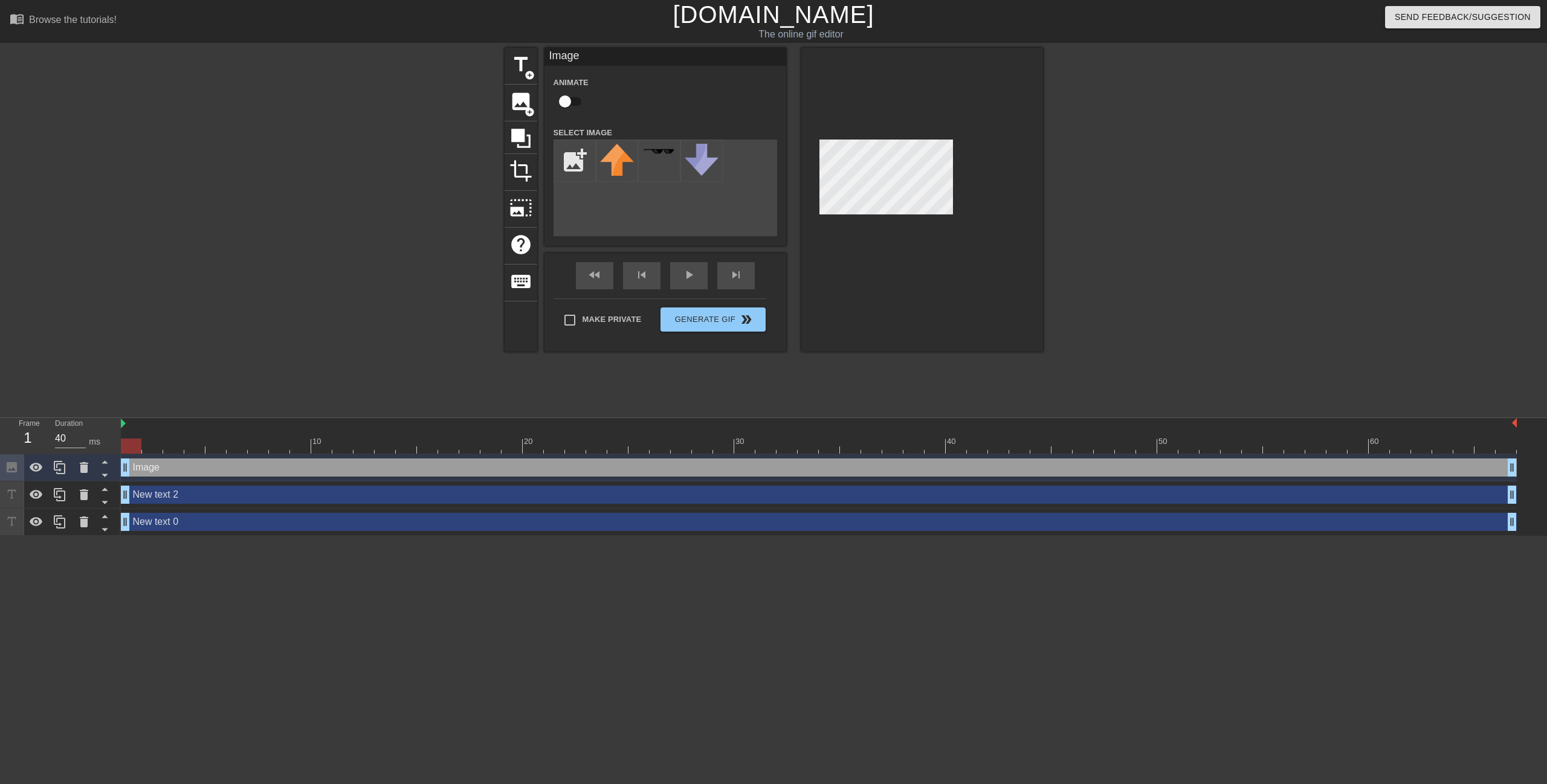
click at [571, 103] on input "checkbox" at bounding box center [565, 102] width 69 height 23
click at [571, 103] on input "checkbox" at bounding box center [576, 102] width 69 height 23
checkbox input "false"
